Goal: Find specific page/section

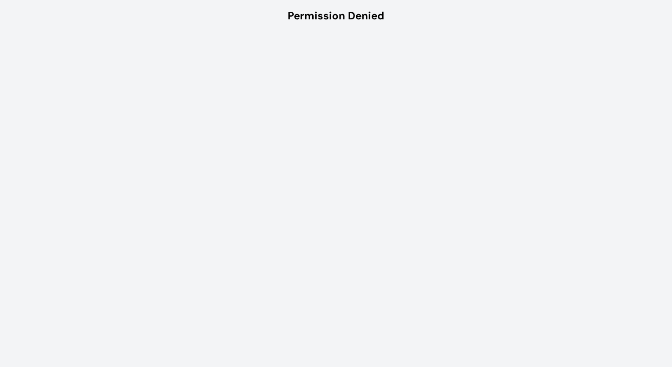
click at [165, 32] on html "Permission Denied" at bounding box center [336, 16] width 672 height 32
drag, startPoint x: 334, startPoint y: 5, endPoint x: 351, endPoint y: 44, distance: 43.1
click at [351, 32] on html "Permission Denied" at bounding box center [336, 16] width 672 height 32
click at [430, 32] on html "Permission Denied" at bounding box center [336, 16] width 672 height 32
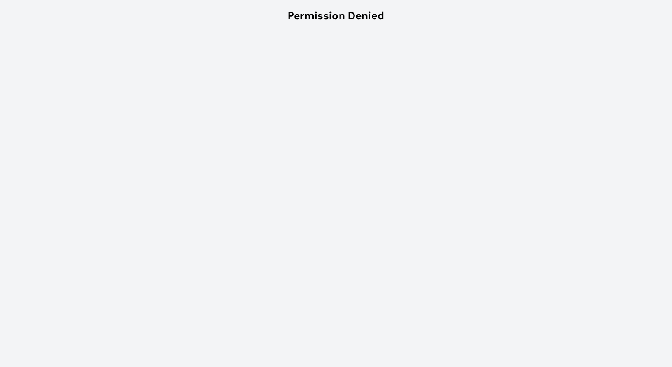
click at [371, 17] on div "Permission Denied" at bounding box center [336, 16] width 97 height 14
click at [274, 32] on html "Permission Denied" at bounding box center [336, 16] width 672 height 32
click at [194, 32] on html "Permission Denied" at bounding box center [336, 16] width 672 height 32
